Goal: Information Seeking & Learning: Learn about a topic

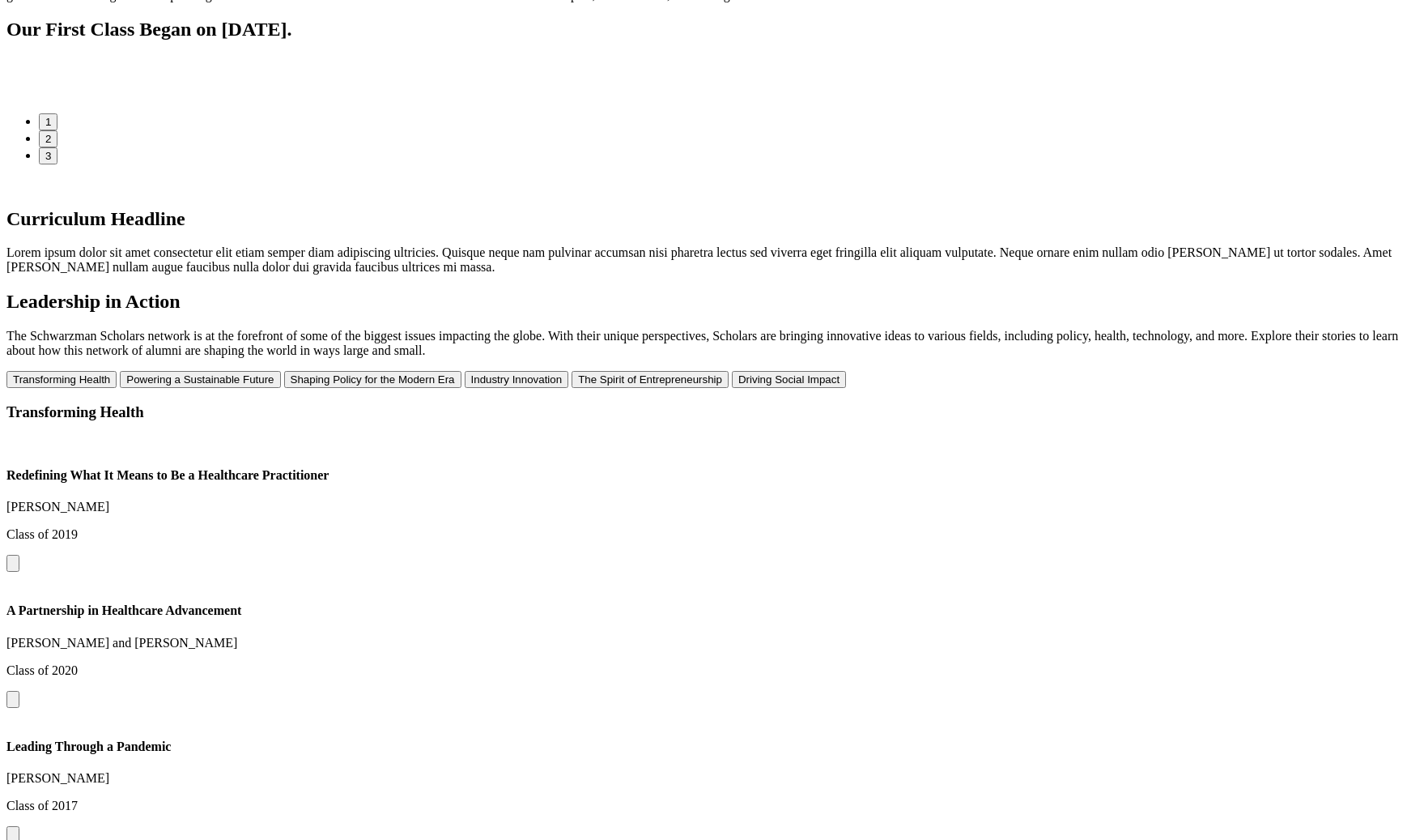
scroll to position [298, 0]
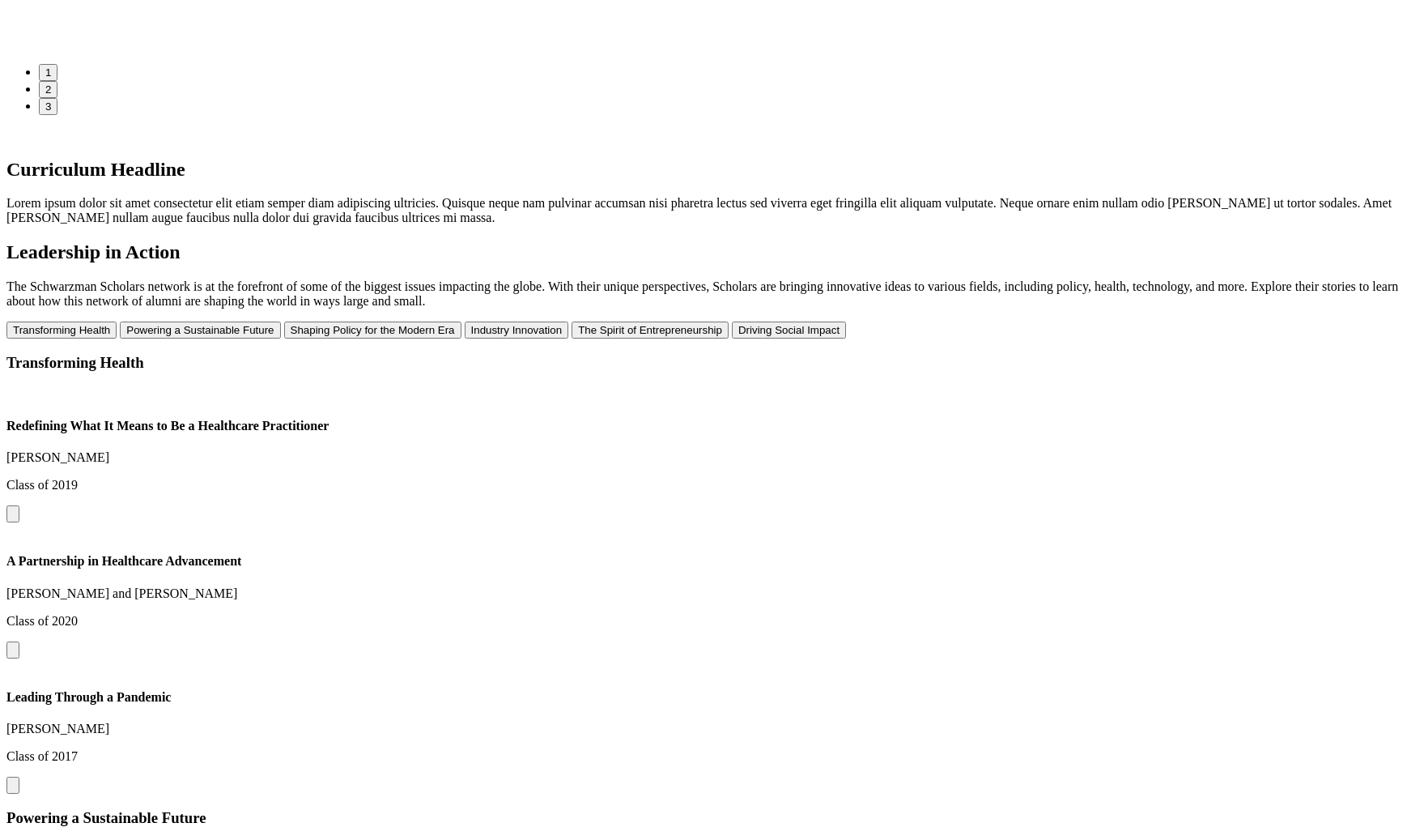
drag, startPoint x: 1257, startPoint y: 333, endPoint x: 908, endPoint y: 336, distance: 349.0
click at [34, 33] on img at bounding box center [34, 33] width 0 height 0
drag, startPoint x: 895, startPoint y: 406, endPoint x: 586, endPoint y: 402, distance: 309.0
drag, startPoint x: 646, startPoint y: 404, endPoint x: 998, endPoint y: 383, distance: 352.6
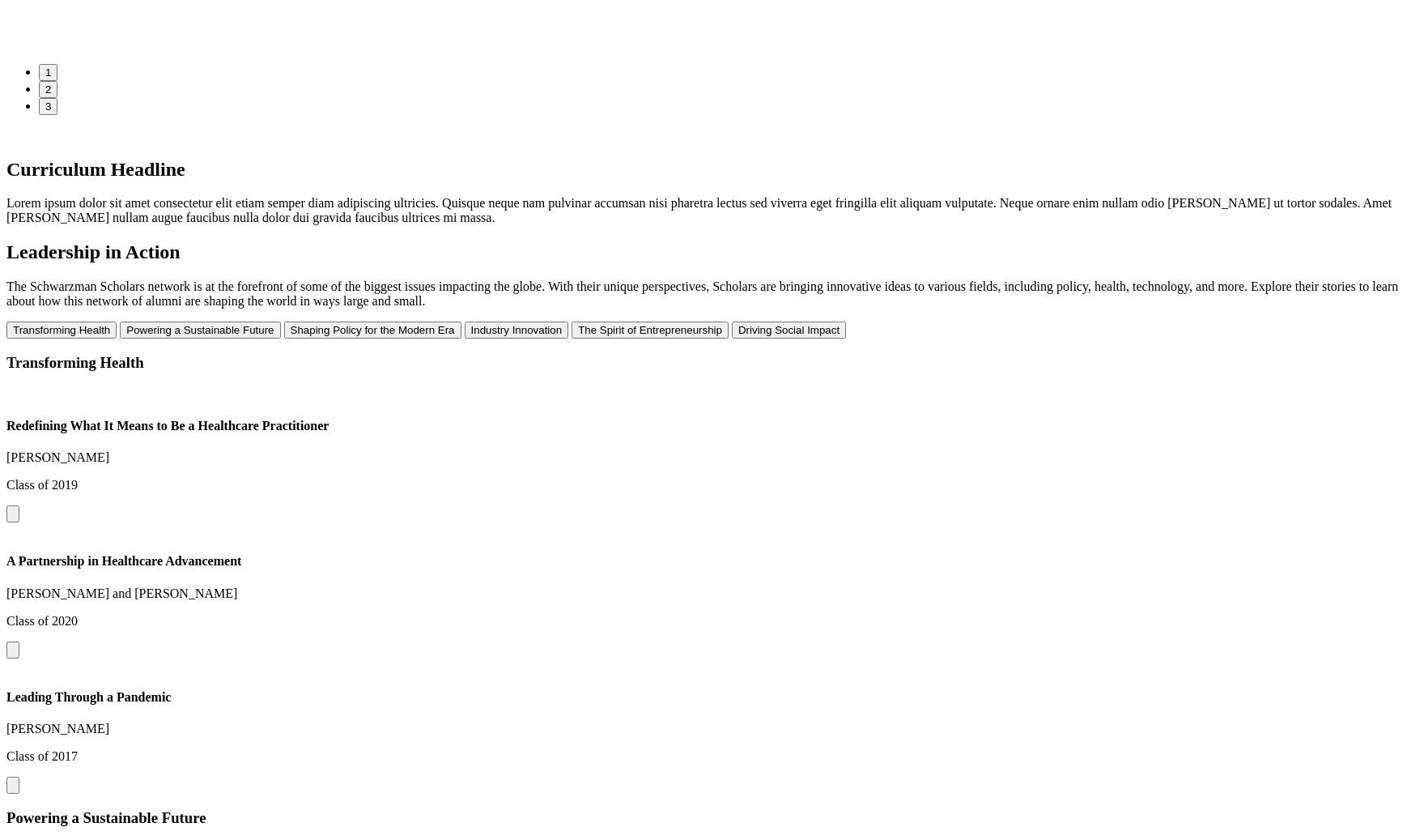
drag, startPoint x: 529, startPoint y: 428, endPoint x: 776, endPoint y: 424, distance: 247.0
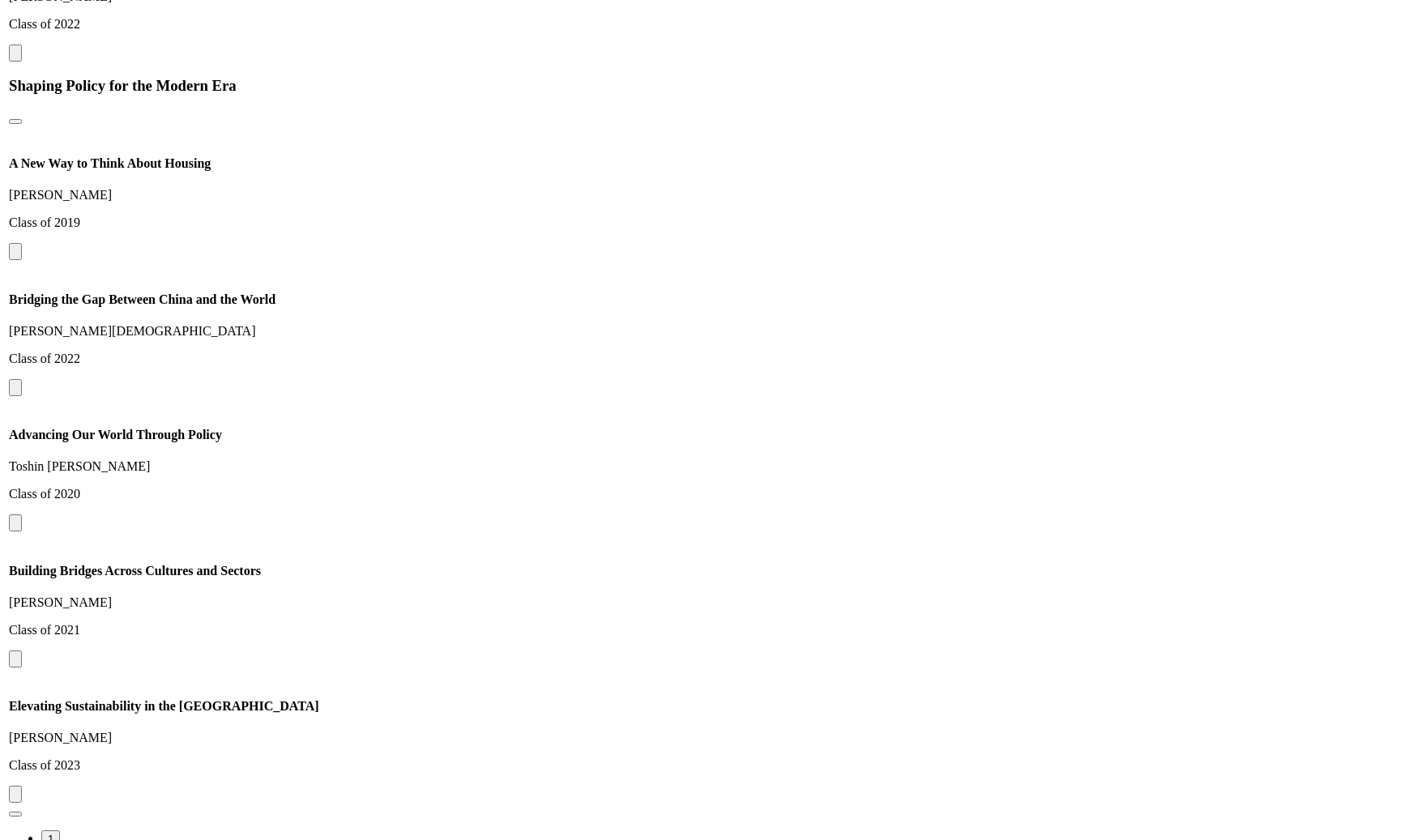
scroll to position [1629, 0]
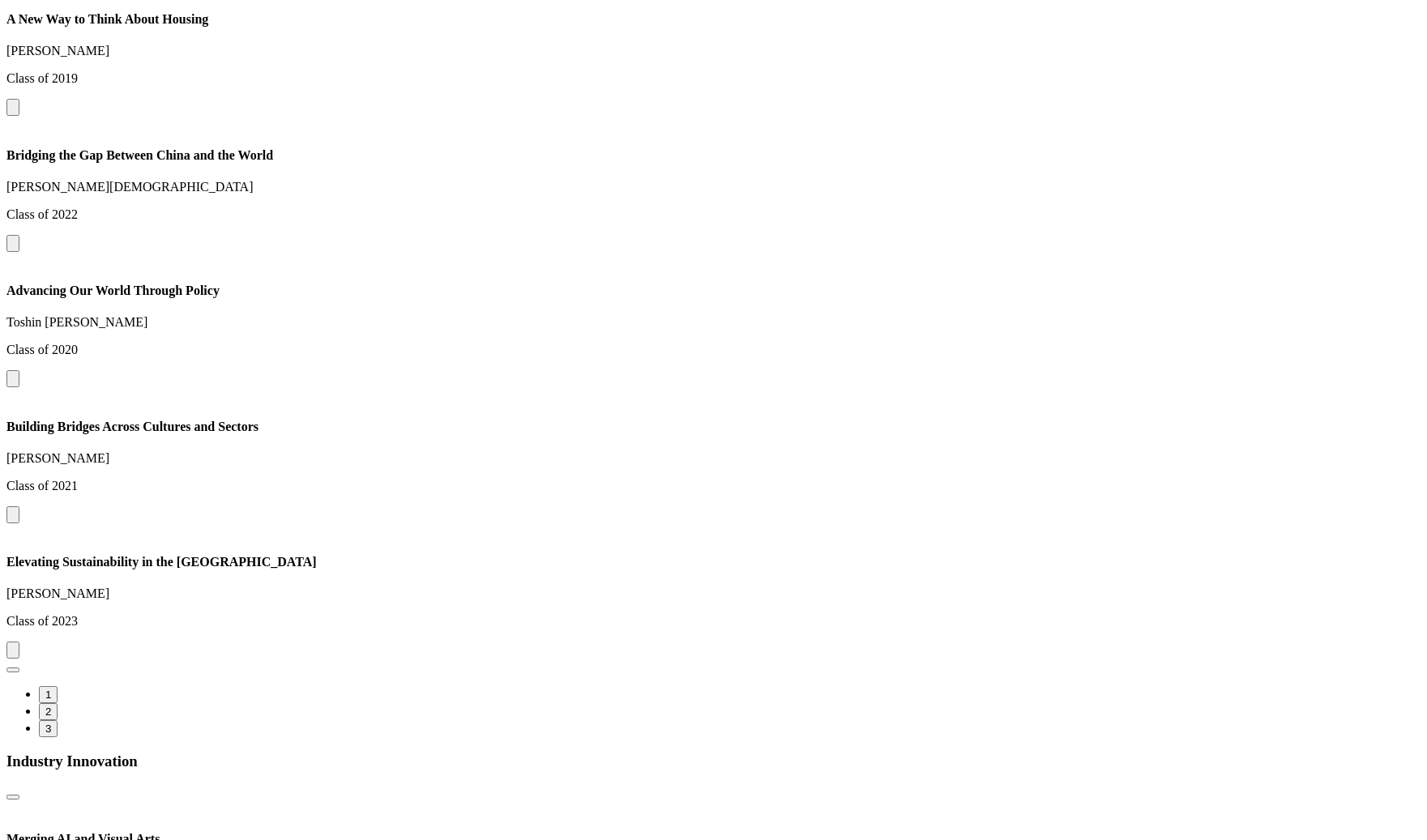
drag, startPoint x: 981, startPoint y: 335, endPoint x: 1271, endPoint y: 512, distance: 339.7
drag, startPoint x: 1011, startPoint y: 316, endPoint x: 694, endPoint y: 480, distance: 356.9
drag, startPoint x: 290, startPoint y: 261, endPoint x: 358, endPoint y: 396, distance: 151.2
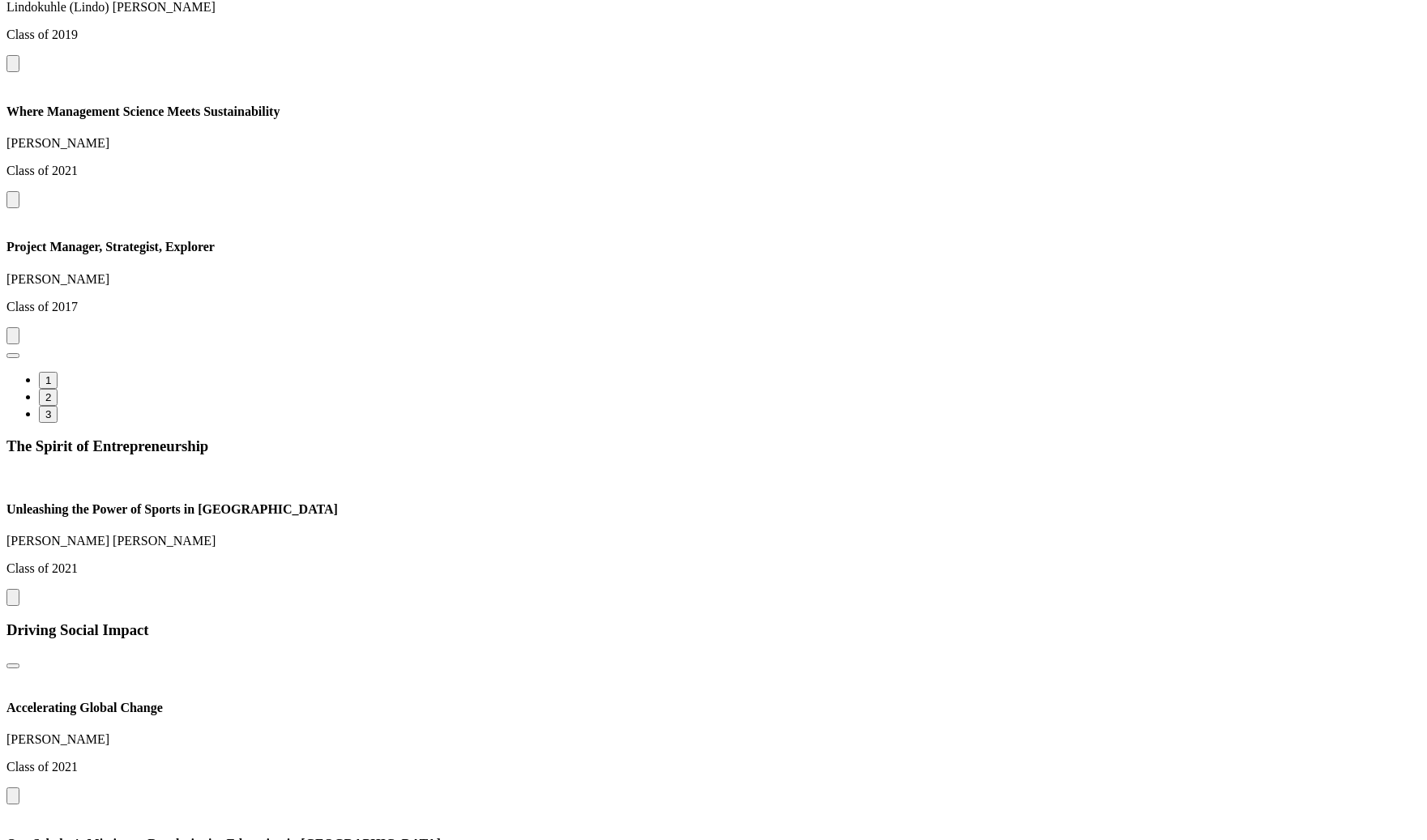
scroll to position [3205, 0]
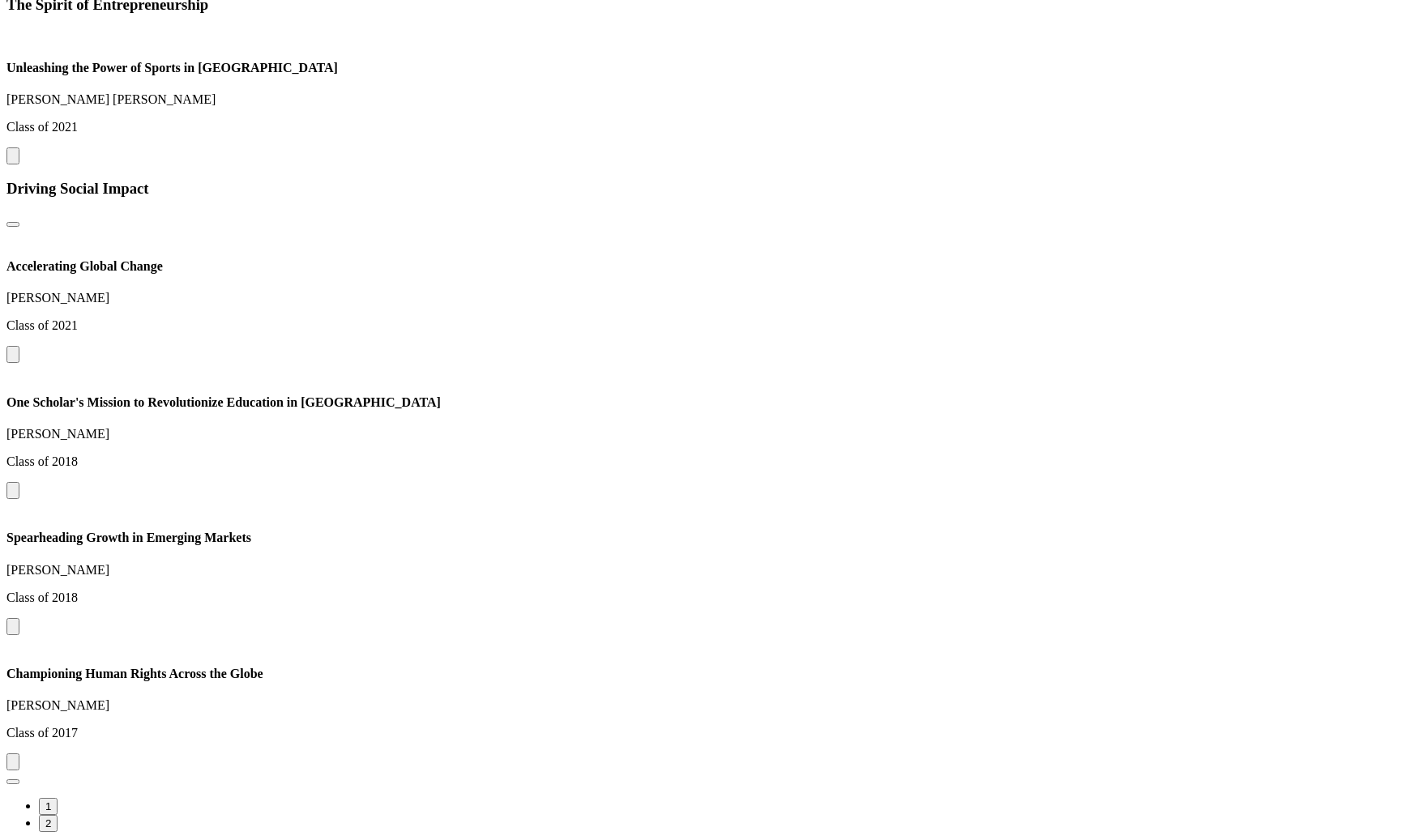
drag, startPoint x: 855, startPoint y: 203, endPoint x: 515, endPoint y: 203, distance: 340.0
drag, startPoint x: 479, startPoint y: 226, endPoint x: 765, endPoint y: 235, distance: 286.1
drag, startPoint x: 552, startPoint y: 274, endPoint x: 1133, endPoint y: 267, distance: 581.0
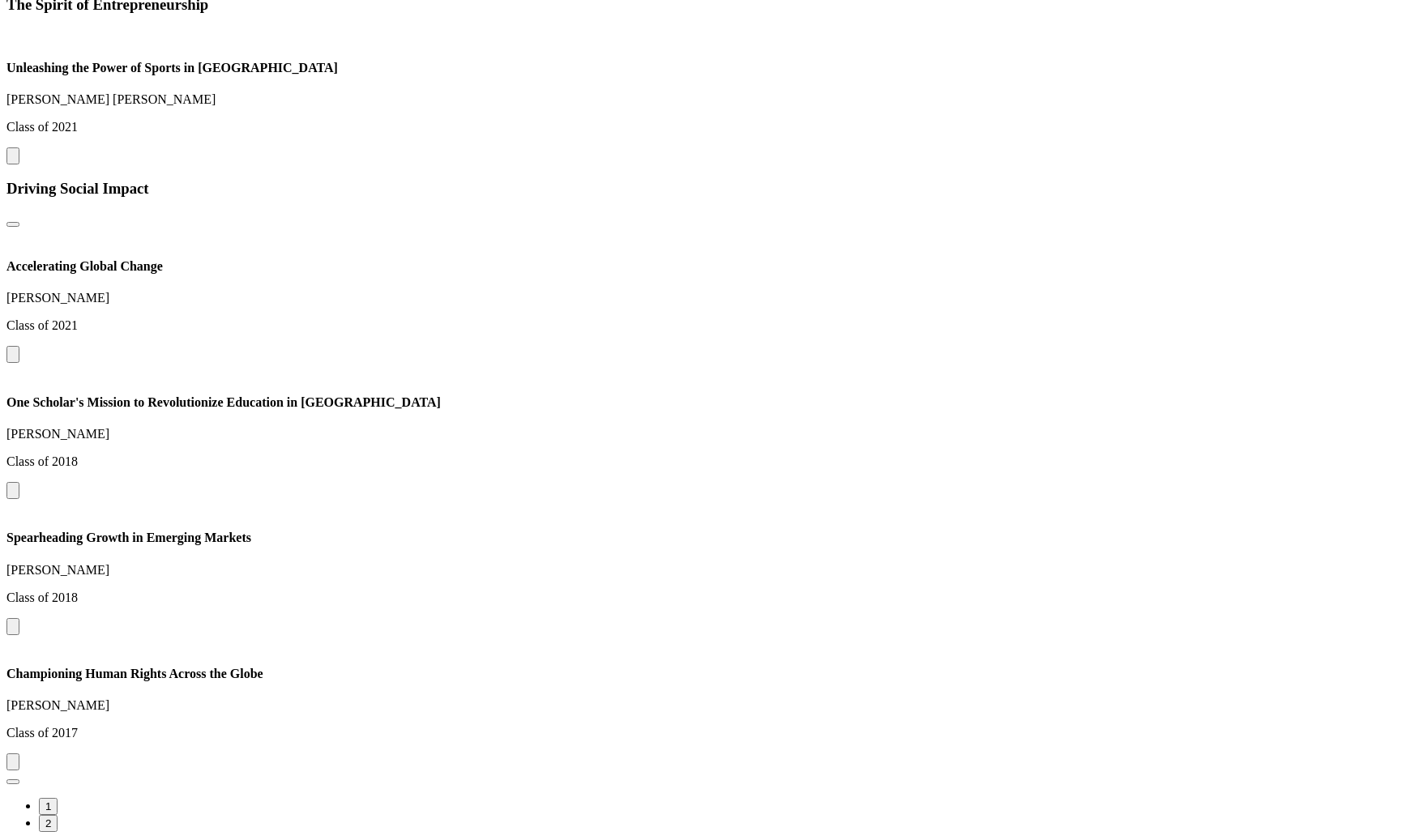
drag, startPoint x: 999, startPoint y: 226, endPoint x: 660, endPoint y: 218, distance: 339.1
drag, startPoint x: 870, startPoint y: 259, endPoint x: 590, endPoint y: 268, distance: 280.1
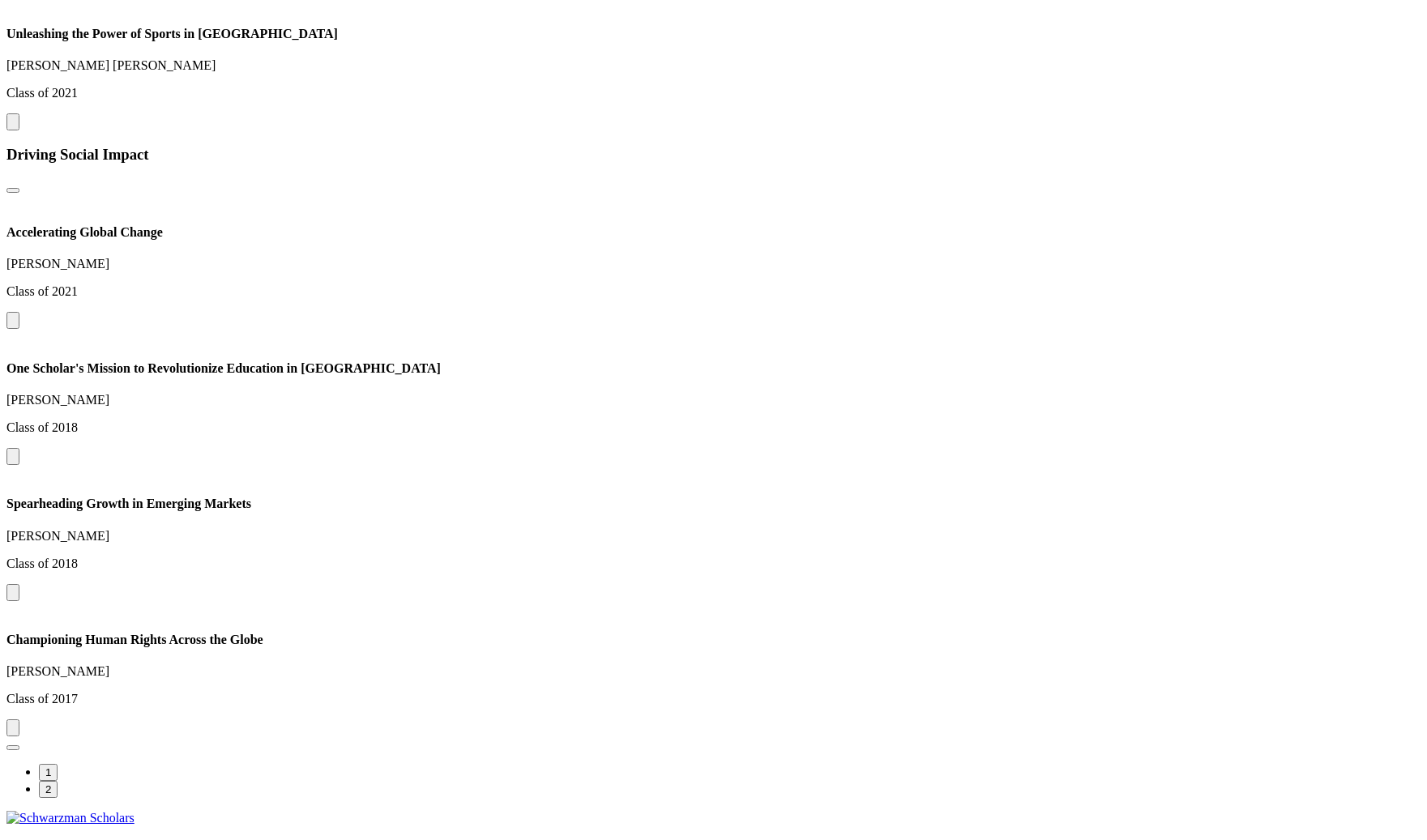
scroll to position [3237, 0]
